Goal: Task Accomplishment & Management: Manage account settings

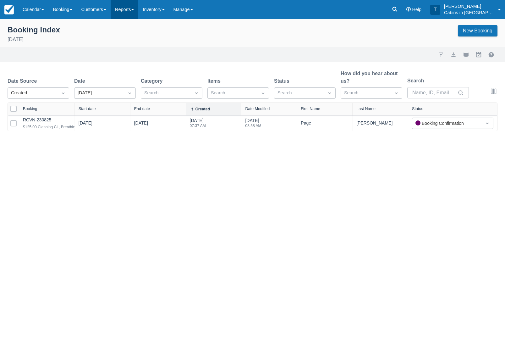
click at [138, 12] on link "Reports" at bounding box center [125, 9] width 28 height 19
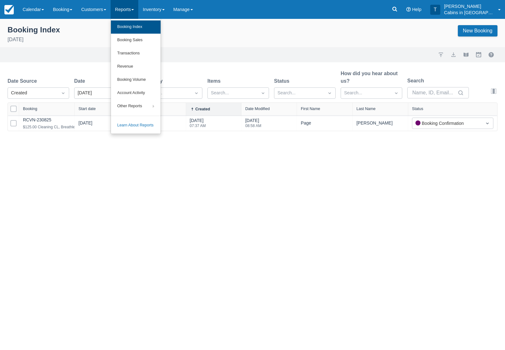
click at [137, 34] on link "Booking Index" at bounding box center [136, 26] width 50 height 13
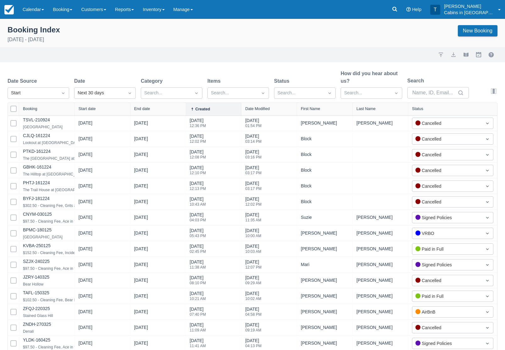
select select "25"
click at [63, 94] on icon "Dropdown icon" at bounding box center [63, 93] width 6 height 6
click at [54, 108] on div "Created" at bounding box center [39, 108] width 62 height 12
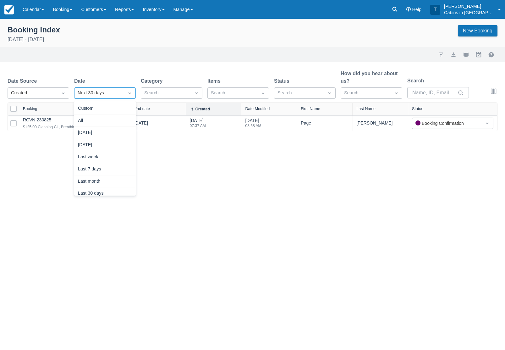
click at [130, 94] on icon "Dropdown icon" at bounding box center [130, 93] width 6 height 6
click at [116, 134] on div "Today" at bounding box center [105, 133] width 62 height 12
click at [158, 11] on link "Inventory" at bounding box center [153, 9] width 30 height 19
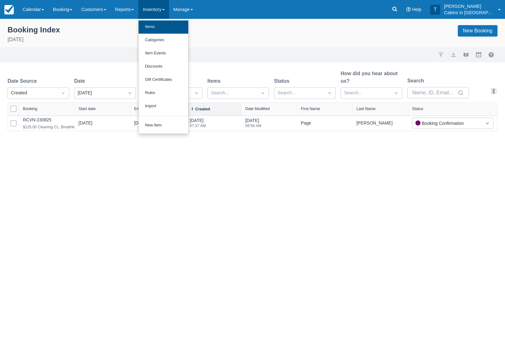
click at [162, 27] on link "Items" at bounding box center [164, 26] width 50 height 13
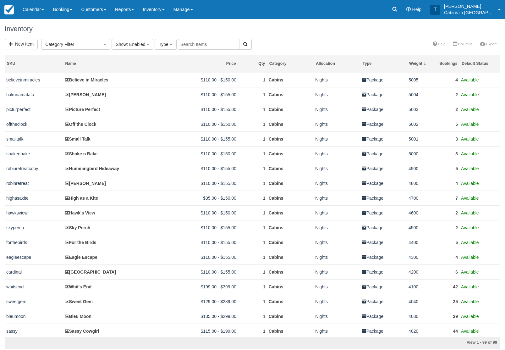
select select
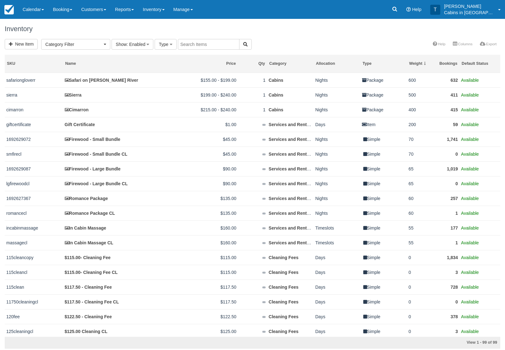
scroll to position [692, 0]
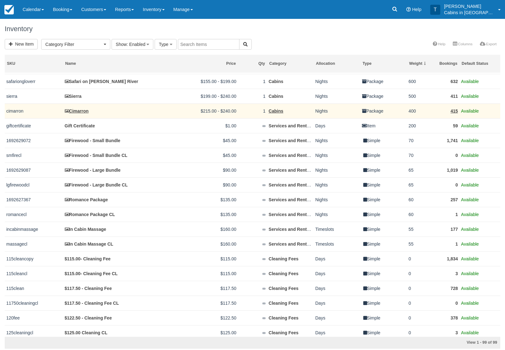
click at [83, 113] on link "Cimarron" at bounding box center [77, 110] width 24 height 5
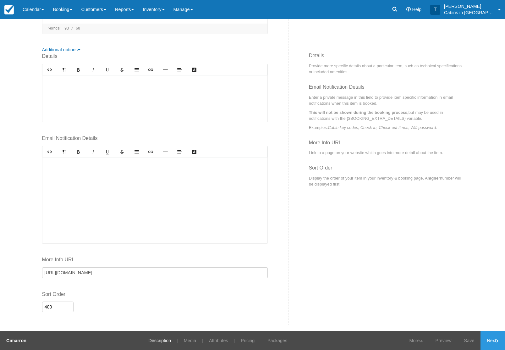
scroll to position [193, 0]
click at [488, 345] on link "Next" at bounding box center [492, 340] width 25 height 19
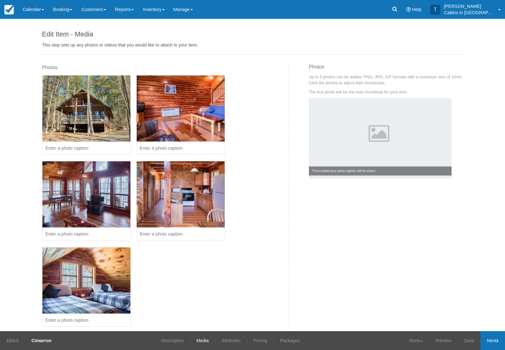
click at [488, 345] on link "Next" at bounding box center [492, 340] width 25 height 19
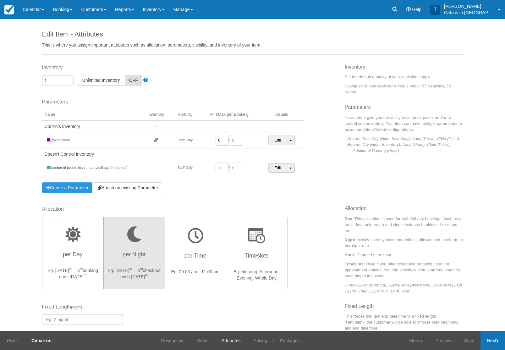
click at [488, 345] on link "Next" at bounding box center [492, 340] width 25 height 19
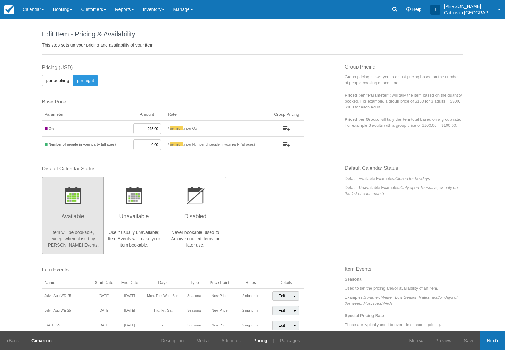
click at [488, 345] on link "Next" at bounding box center [492, 340] width 25 height 19
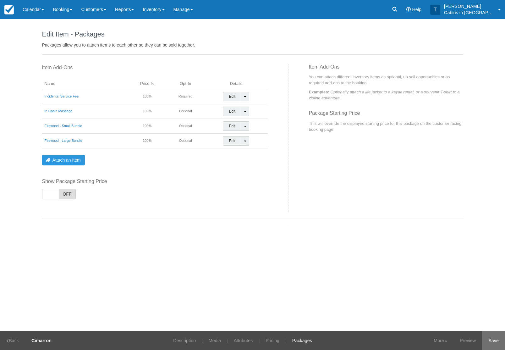
click at [488, 346] on link "Save" at bounding box center [493, 340] width 23 height 19
click at [488, 346] on link "Updated!" at bounding box center [489, 340] width 31 height 19
click at [38, 10] on link "Calendar" at bounding box center [33, 9] width 30 height 19
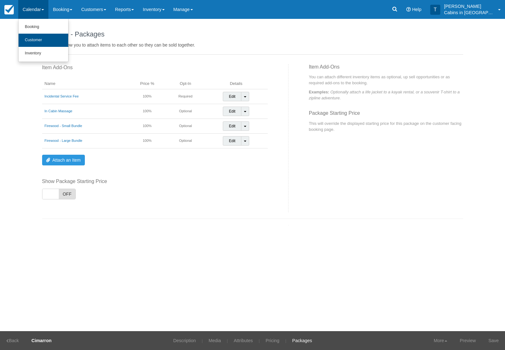
click at [41, 47] on link "Customer" at bounding box center [44, 40] width 50 height 13
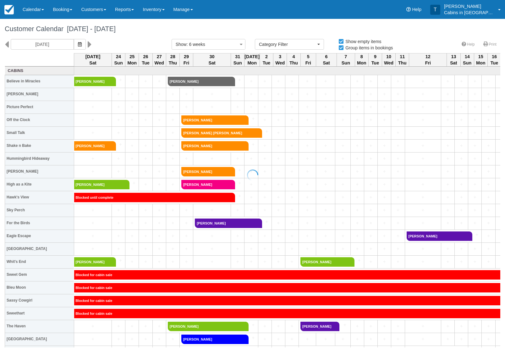
select select
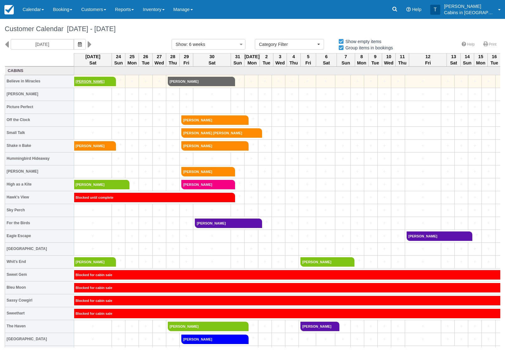
click at [86, 84] on link "Carly Gonzalez" at bounding box center [93, 81] width 38 height 9
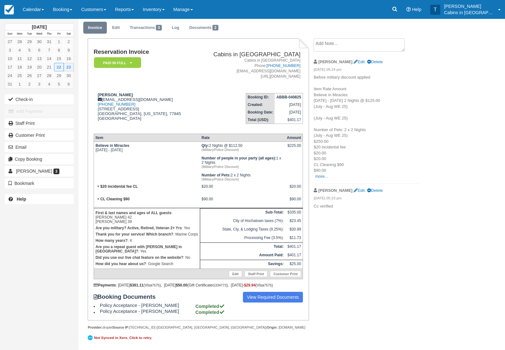
scroll to position [70, 0]
click at [266, 302] on link "View Required Documents" at bounding box center [273, 296] width 60 height 11
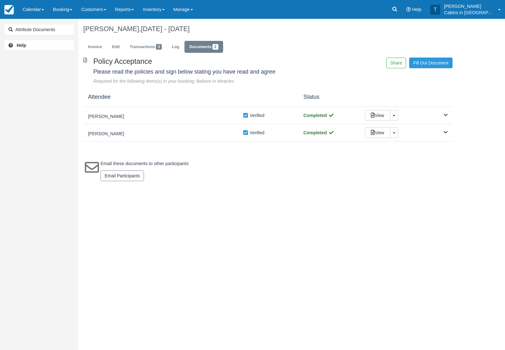
click at [422, 70] on div "Policy Acceptance Please read the policies and sign below stating you have read…" at bounding box center [268, 70] width 379 height 27
click at [422, 66] on link "Fill Out Document" at bounding box center [430, 62] width 43 height 11
